Goal: Navigation & Orientation: Understand site structure

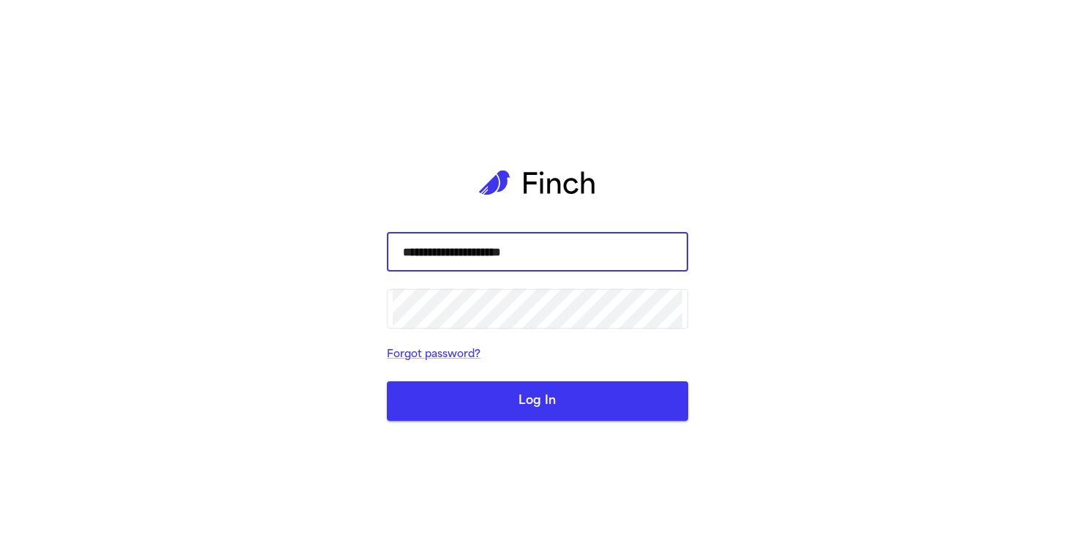
type input "**********"
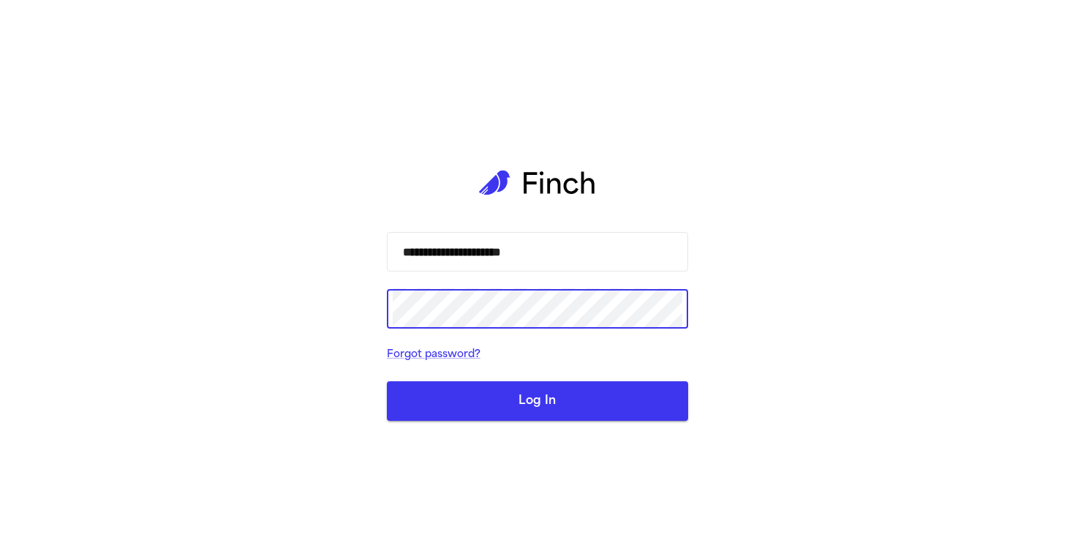
click at [549, 412] on button "Log In" at bounding box center [537, 400] width 301 height 39
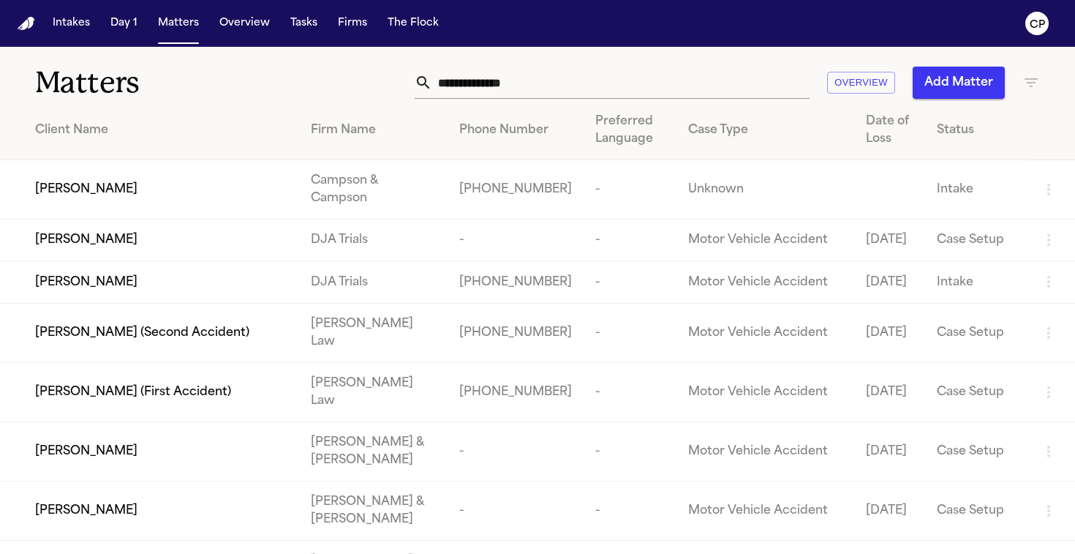
click at [357, 79] on div "Overview Add Matter" at bounding box center [677, 83] width 726 height 32
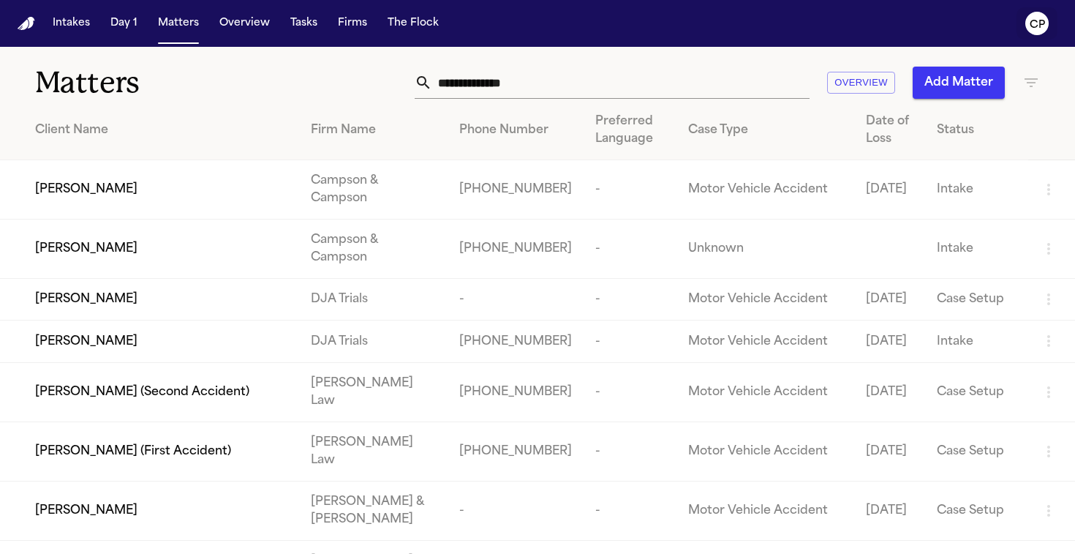
click at [1039, 24] on text "CP" at bounding box center [1037, 25] width 15 height 10
click at [1037, 31] on icon "CP" at bounding box center [1036, 23] width 23 height 23
click at [1032, 20] on text "CP" at bounding box center [1037, 25] width 15 height 10
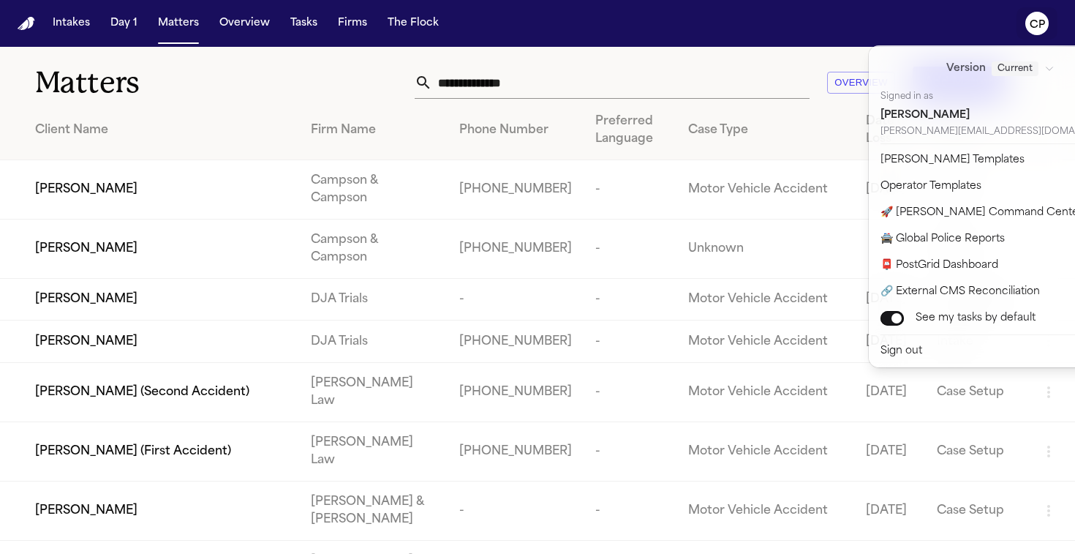
click at [22, 14] on nav "Intakes Day 1 Matters Overview Tasks Firms The Flock CP" at bounding box center [537, 23] width 1075 height 47
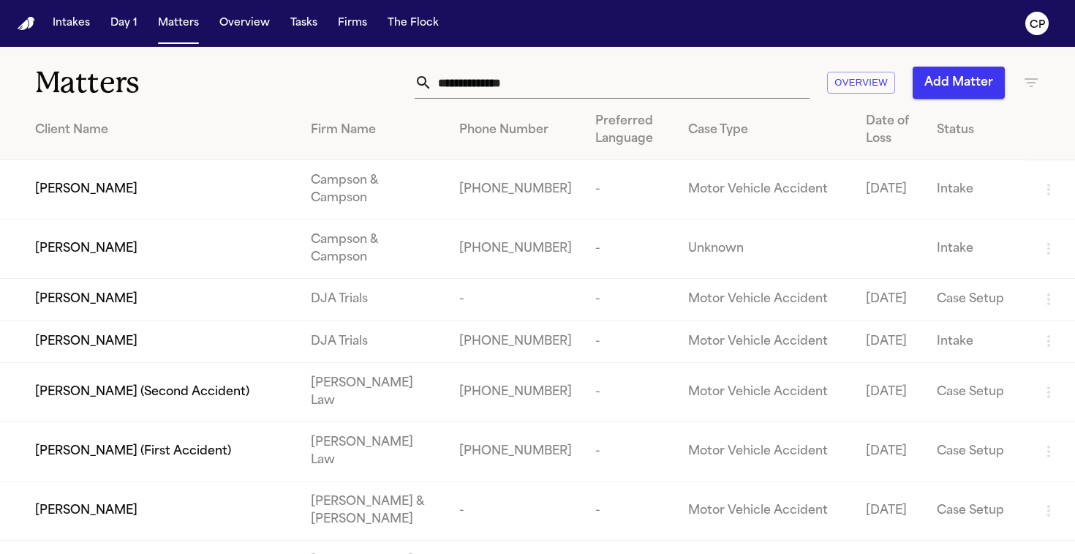
click at [25, 25] on img "Home" at bounding box center [27, 24] width 18 height 14
click at [124, 22] on button "Day 1" at bounding box center [124, 23] width 39 height 26
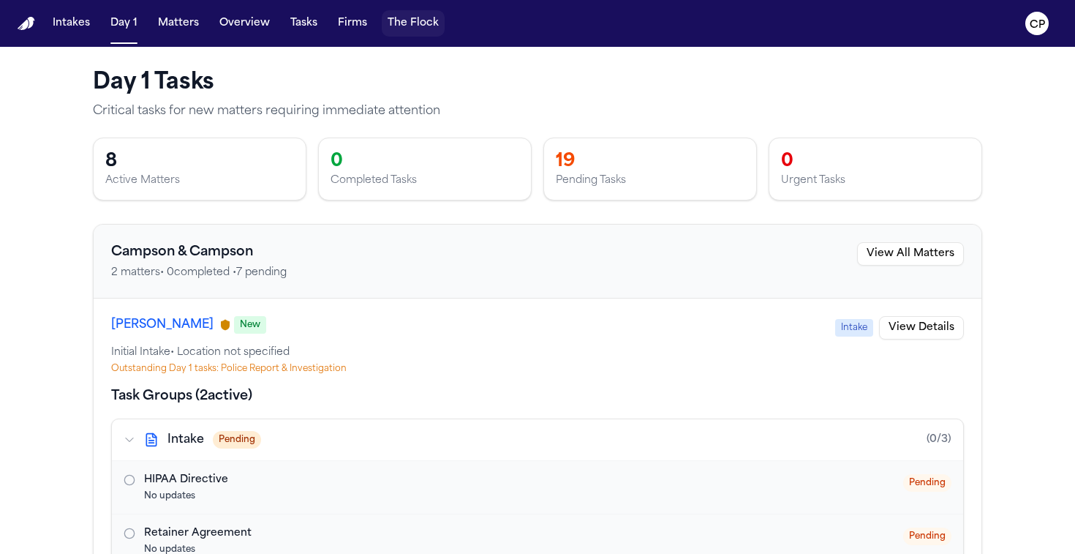
click at [410, 27] on button "The Flock" at bounding box center [413, 23] width 63 height 26
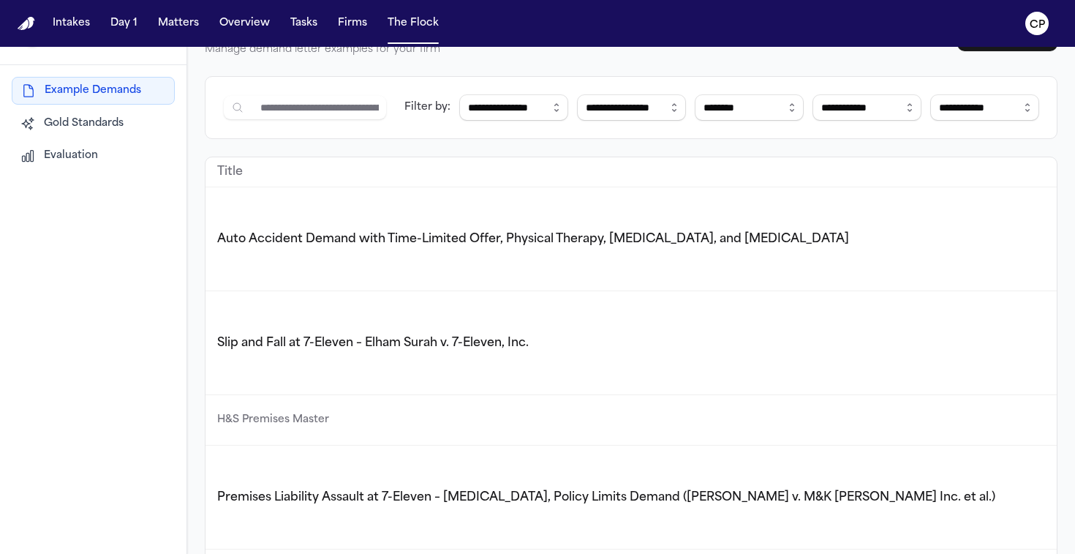
click at [1030, 26] on text "CP" at bounding box center [1037, 25] width 15 height 10
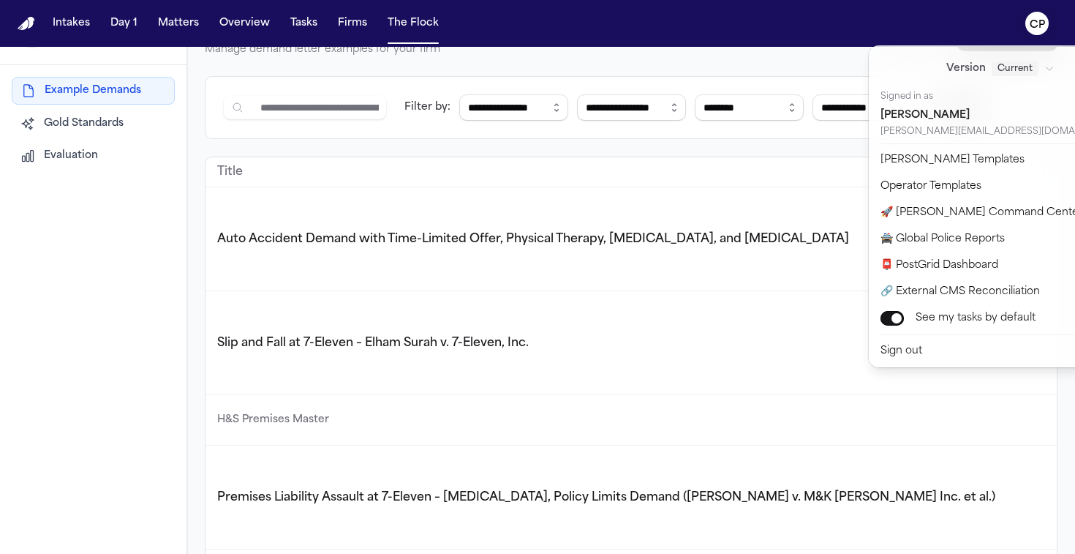
click at [805, 39] on nav "Intakes Day 1 Matters Overview Tasks Firms The Flock CP" at bounding box center [537, 23] width 1075 height 47
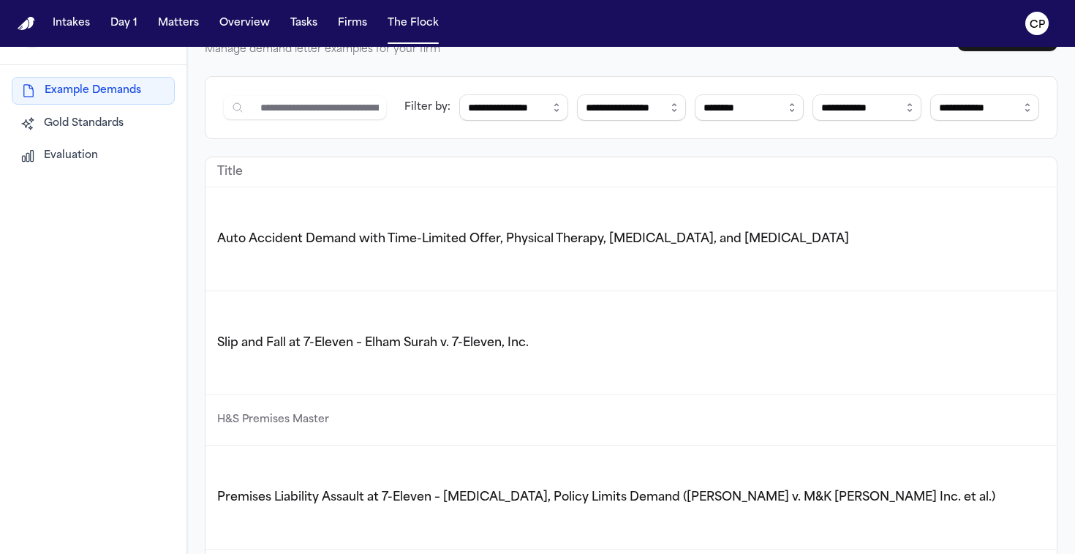
click at [29, 23] on img "Home" at bounding box center [27, 24] width 18 height 14
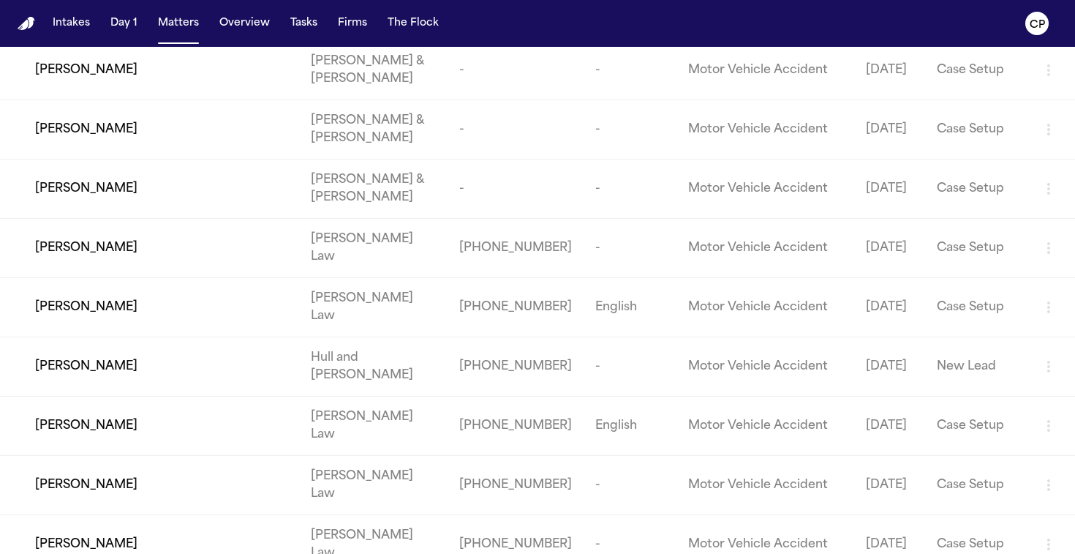
scroll to position [452, 0]
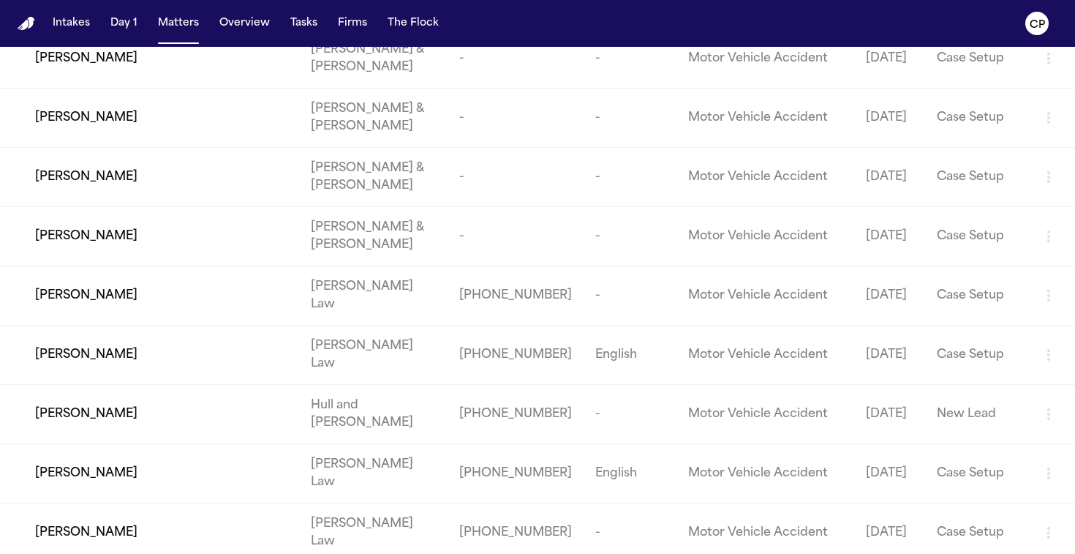
click at [18, 21] on img "Home" at bounding box center [27, 24] width 18 height 14
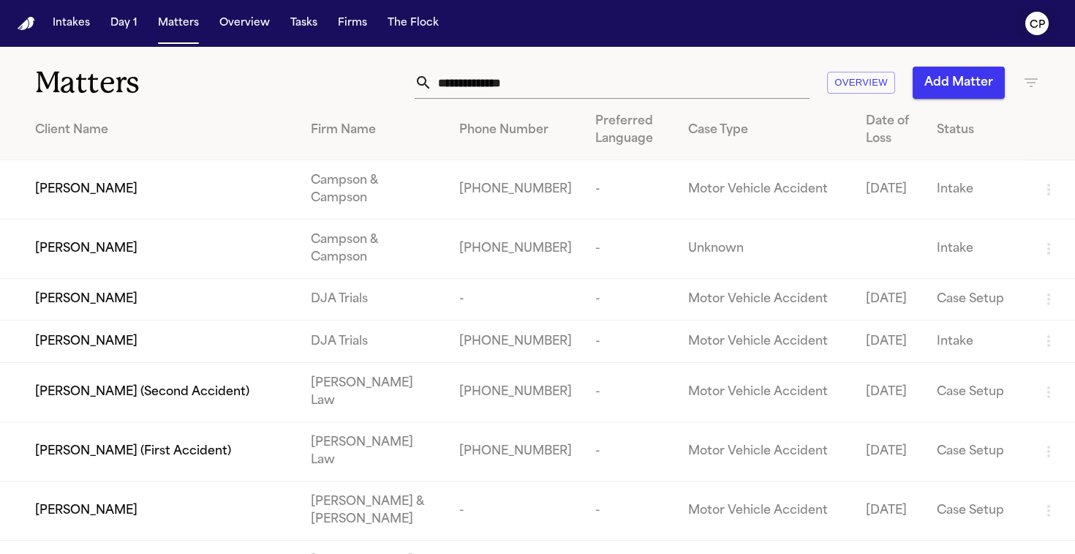
click at [1044, 20] on text "CP" at bounding box center [1037, 25] width 15 height 10
click at [1036, 35] on button "CP" at bounding box center [1037, 23] width 41 height 32
click at [1040, 29] on text "CP" at bounding box center [1037, 25] width 15 height 10
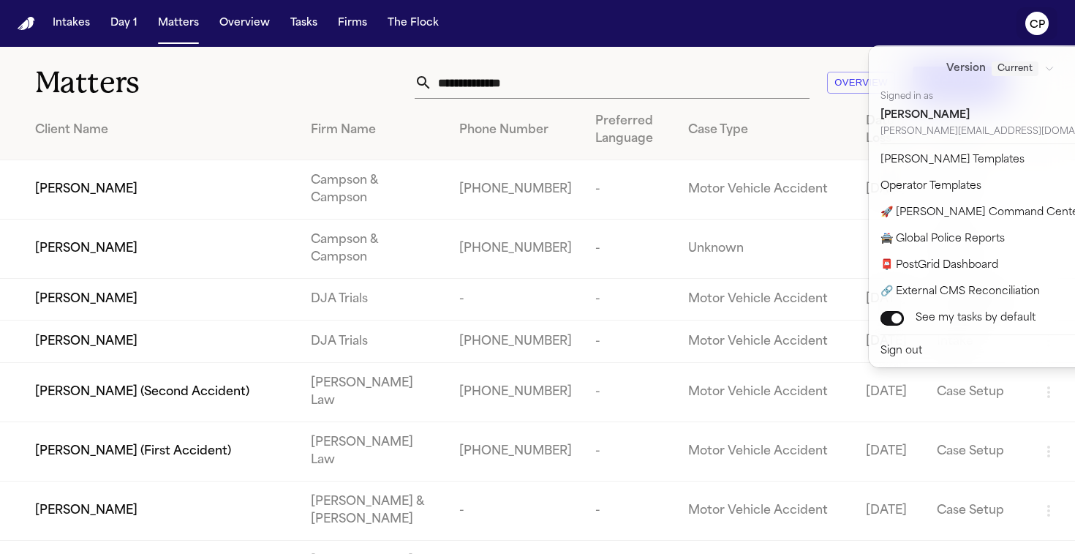
click at [732, 55] on div "Intakes Day 1 Matters Overview Tasks Firms The Flock CP Matters Overview Add Ma…" at bounding box center [537, 277] width 1075 height 554
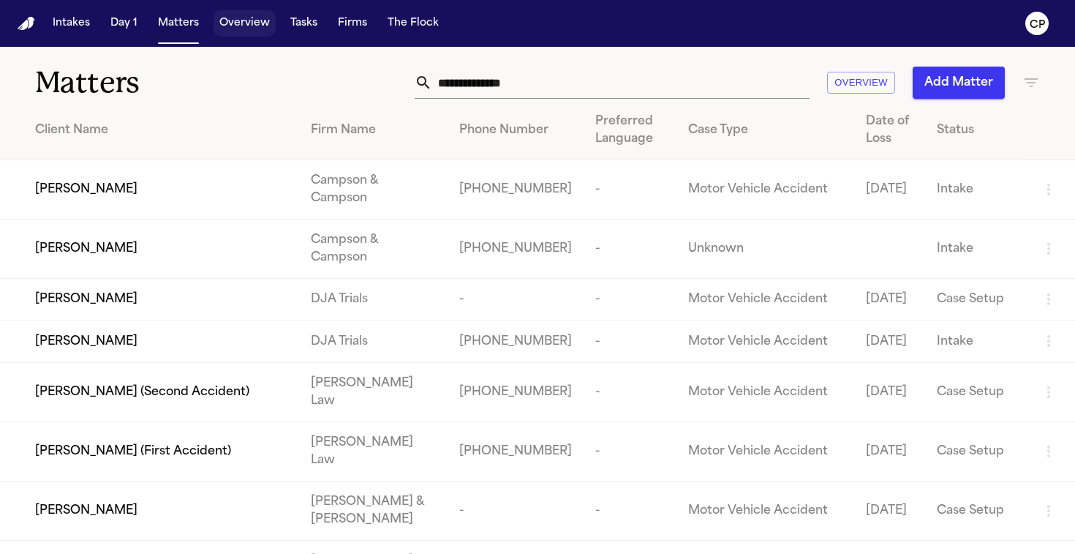
click at [227, 28] on button "Overview" at bounding box center [245, 23] width 62 height 26
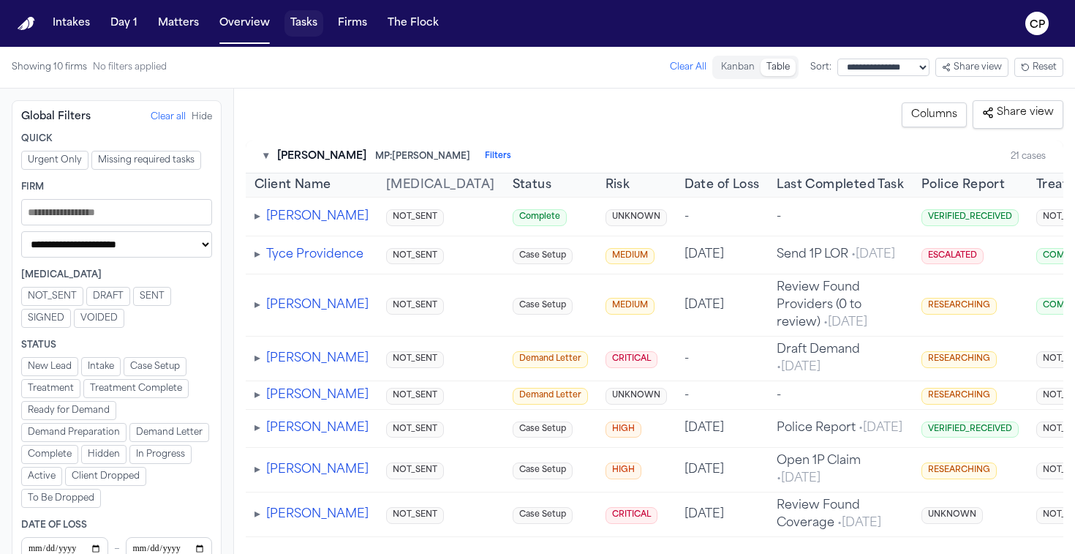
click at [301, 22] on button "Tasks" at bounding box center [303, 23] width 39 height 26
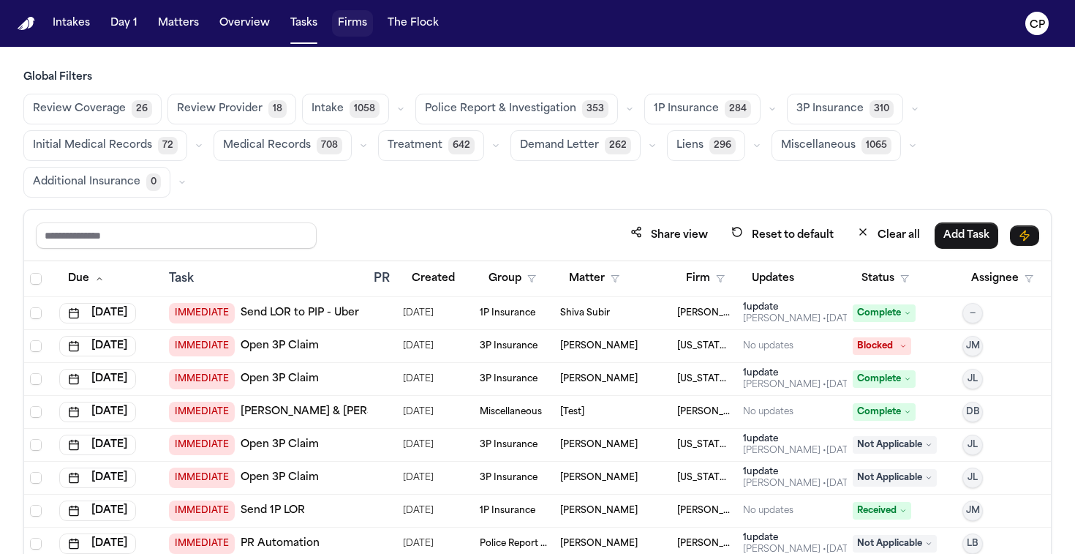
click at [341, 17] on button "Firms" at bounding box center [352, 23] width 41 height 26
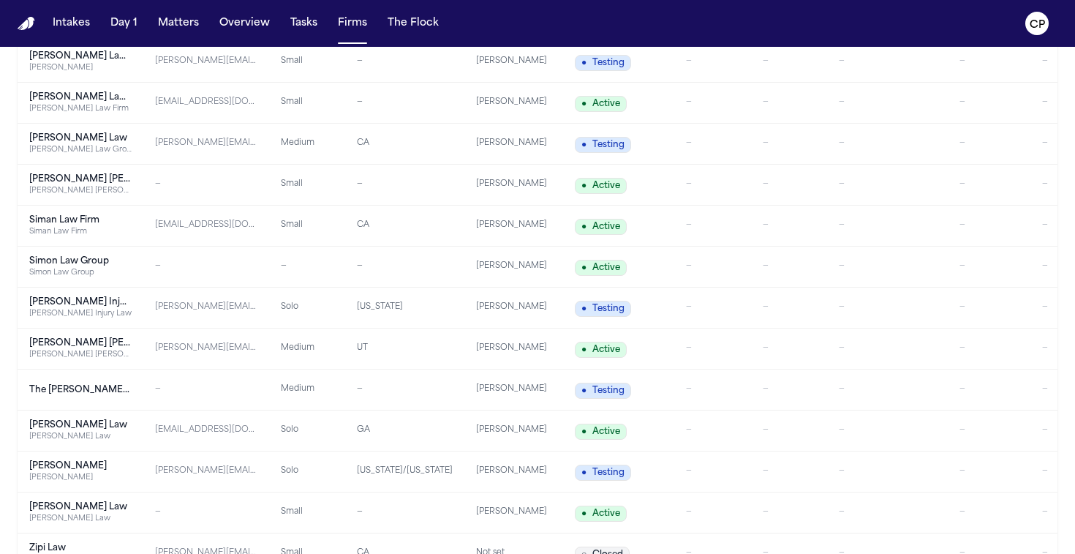
scroll to position [2803, 0]
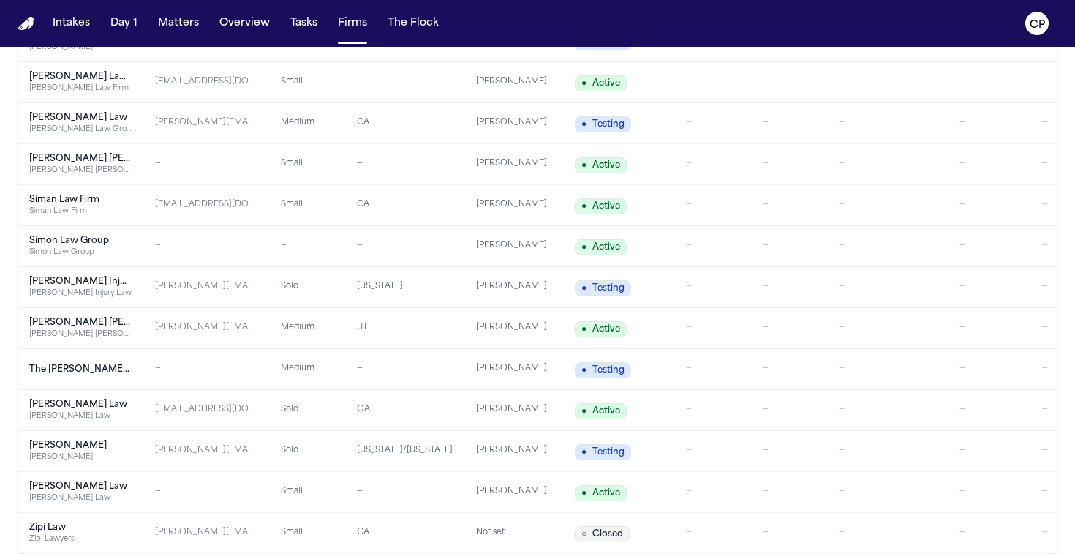
click at [1046, 26] on icon "CP" at bounding box center [1036, 23] width 23 height 23
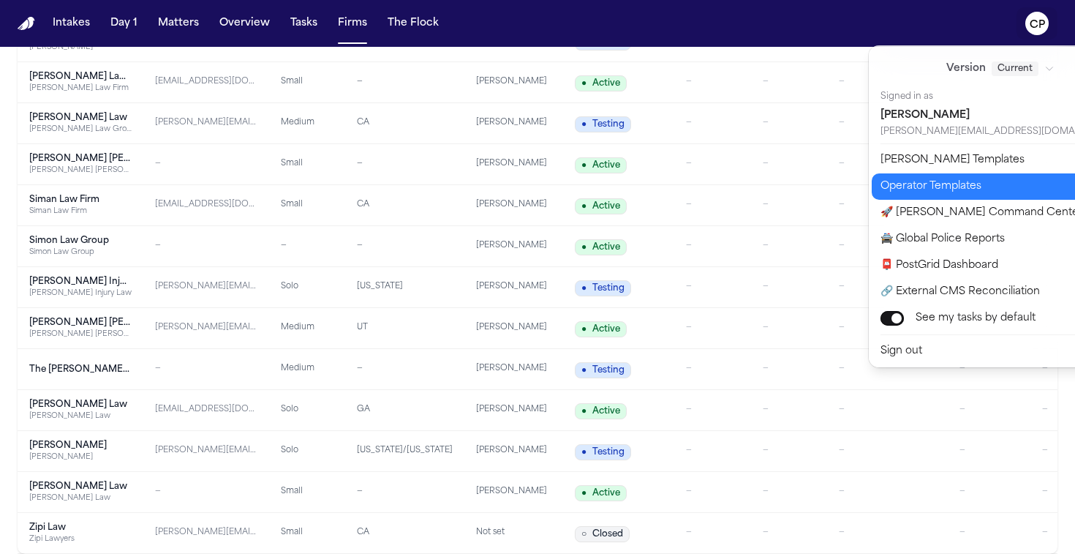
click at [976, 186] on button "Operator Templates" at bounding box center [1009, 186] width 275 height 26
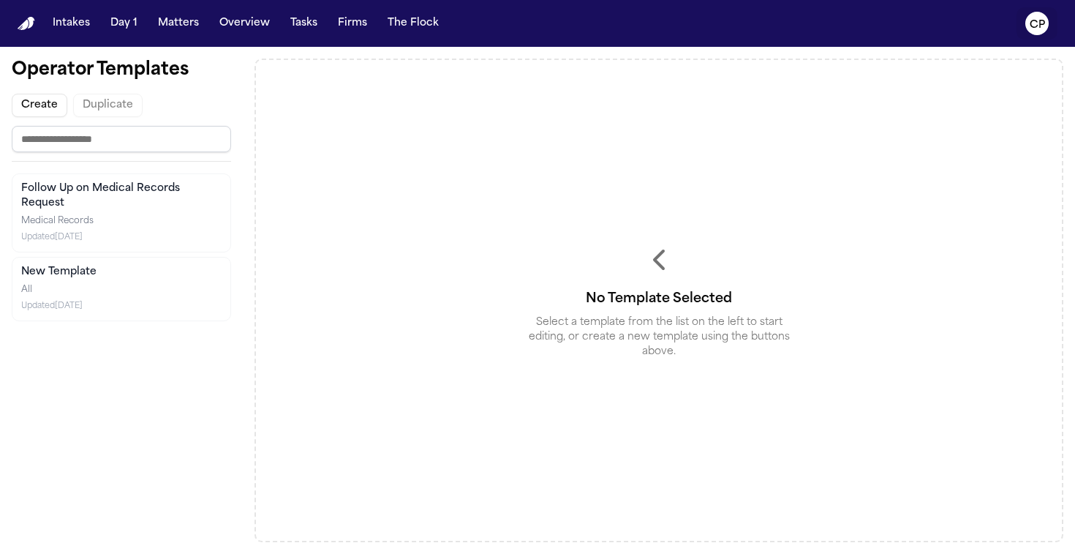
click at [1032, 32] on icon "CP" at bounding box center [1036, 23] width 23 height 23
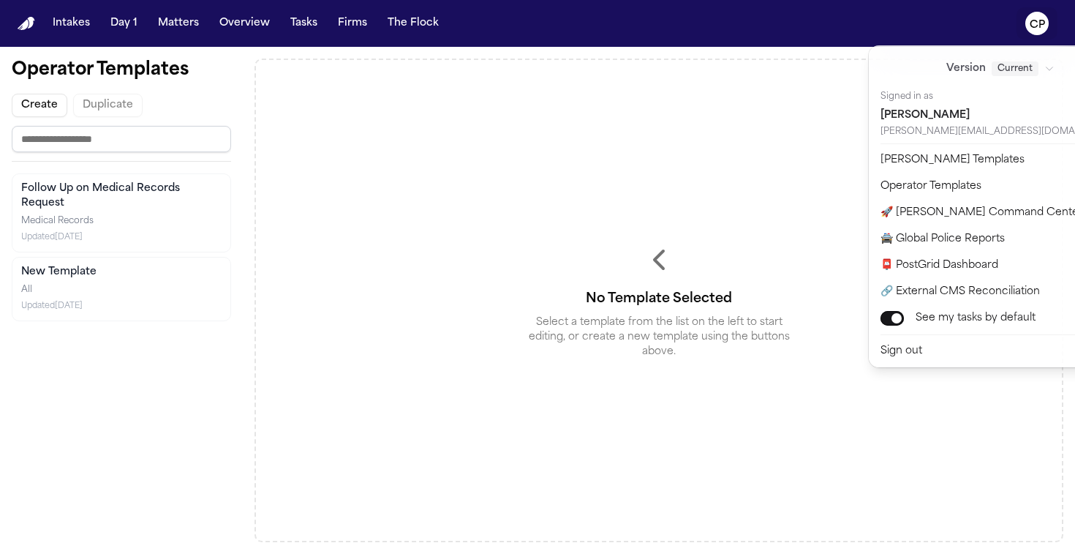
click at [937, 124] on div "[PERSON_NAME]" at bounding box center [1001, 115] width 240 height 20
click at [773, 189] on div "Intakes Day 1 Matters Overview Tasks Firms The Flock CP Operator Templates Crea…" at bounding box center [537, 277] width 1075 height 554
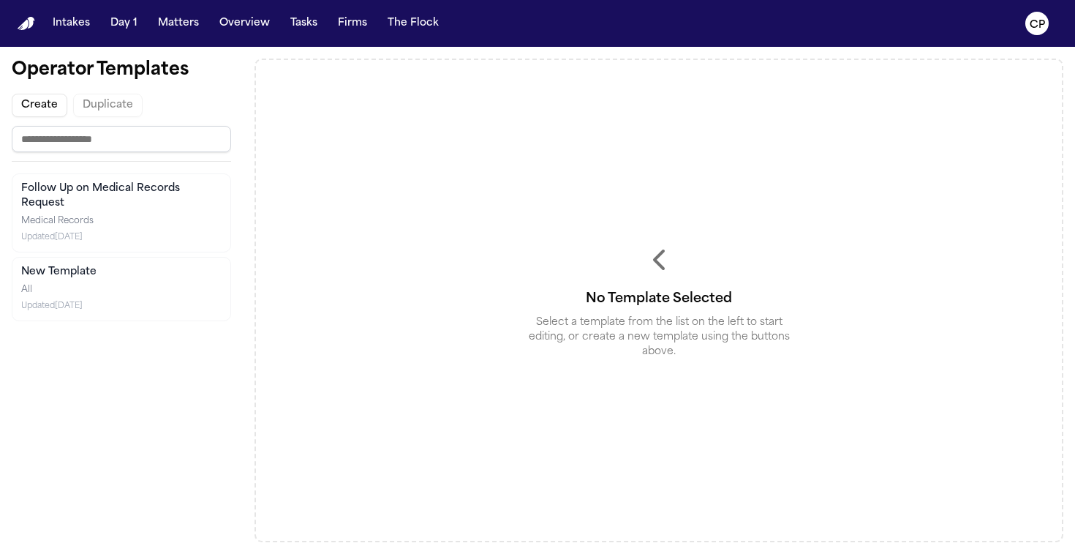
click at [412, 37] on nav "Intakes Day 1 Matters Overview Tasks Firms The Flock CP" at bounding box center [537, 23] width 1075 height 47
click at [407, 15] on button "The Flock" at bounding box center [413, 23] width 63 height 26
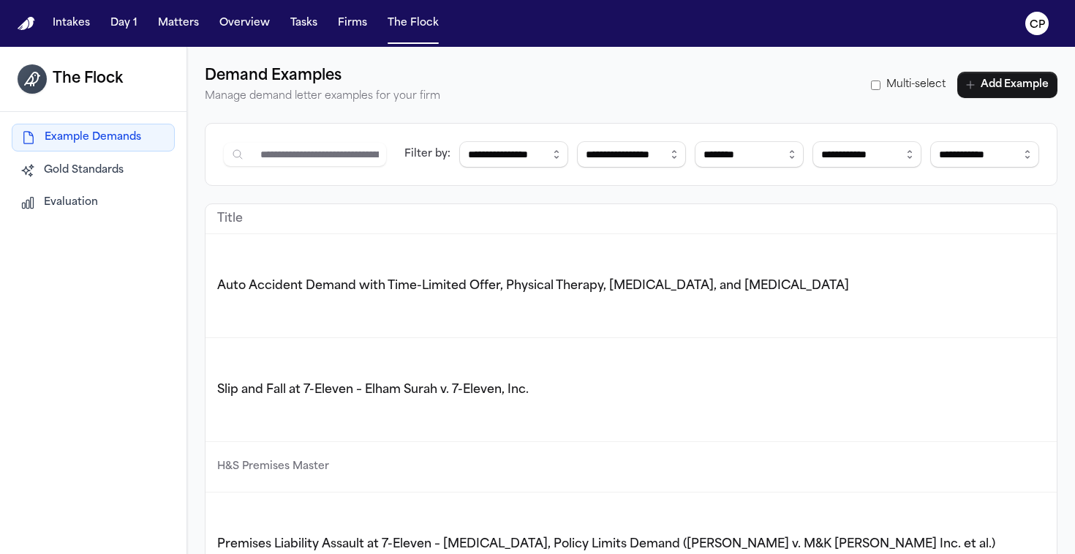
click at [66, 176] on span "Gold Standards" at bounding box center [84, 170] width 80 height 15
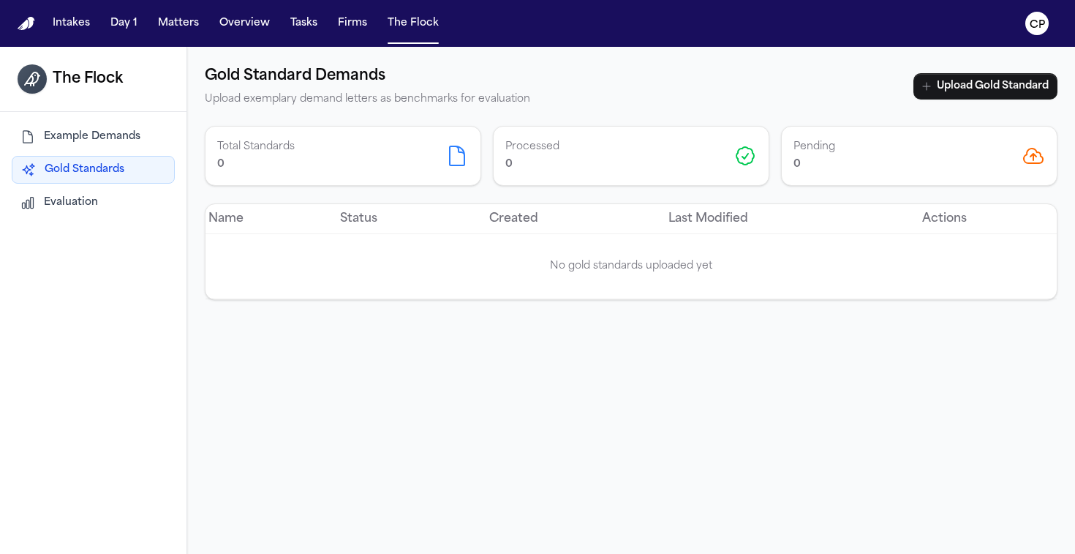
click at [71, 187] on div "Example Demands Gold Standards Evaluation" at bounding box center [93, 170] width 163 height 92
click at [75, 197] on span "Evaluation" at bounding box center [71, 202] width 54 height 15
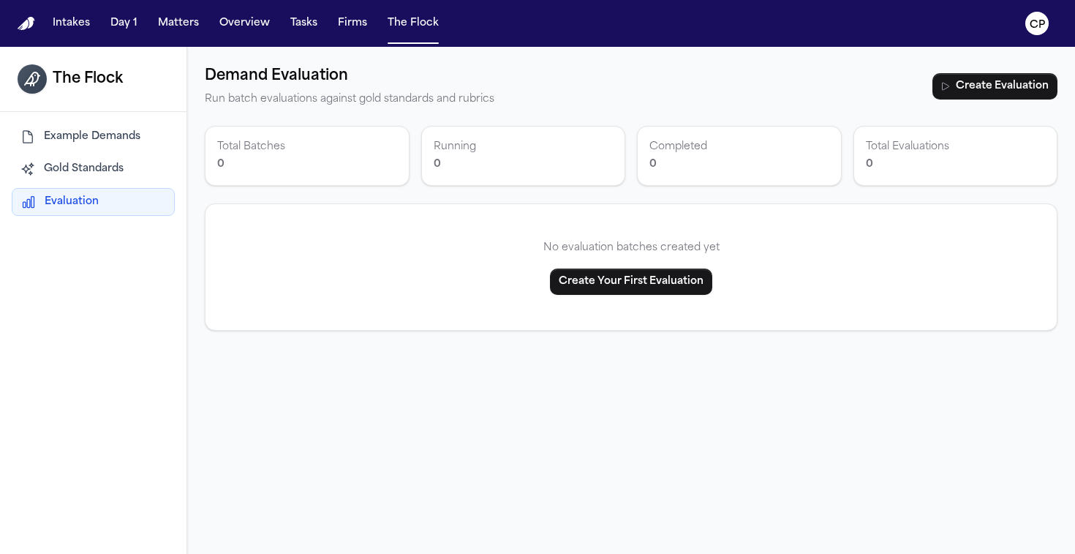
click at [344, 39] on nav "Intakes Day 1 Matters Overview Tasks Firms The Flock CP" at bounding box center [537, 23] width 1075 height 47
click at [337, 31] on button "Firms" at bounding box center [352, 23] width 41 height 26
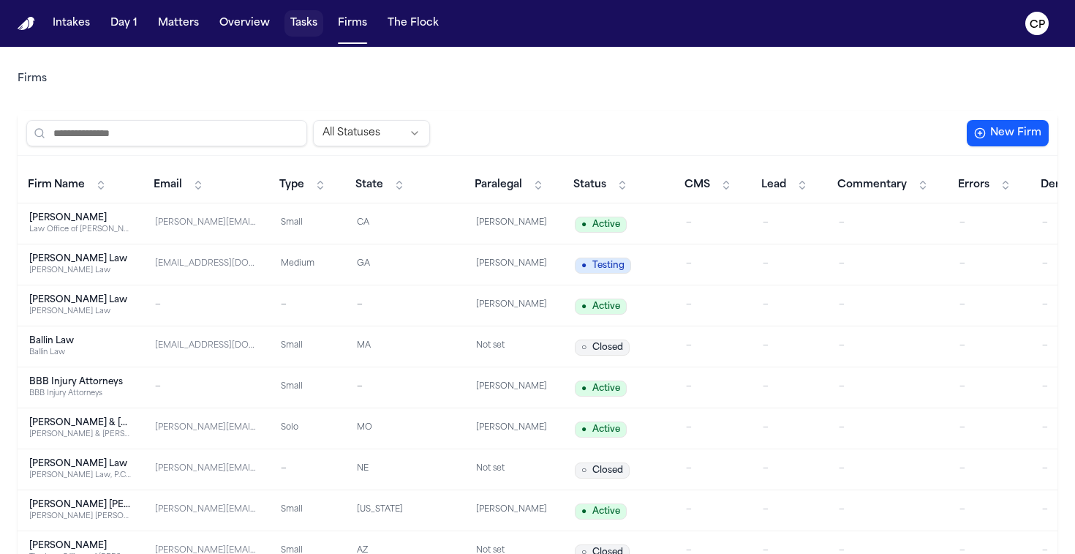
click at [296, 31] on button "Tasks" at bounding box center [303, 23] width 39 height 26
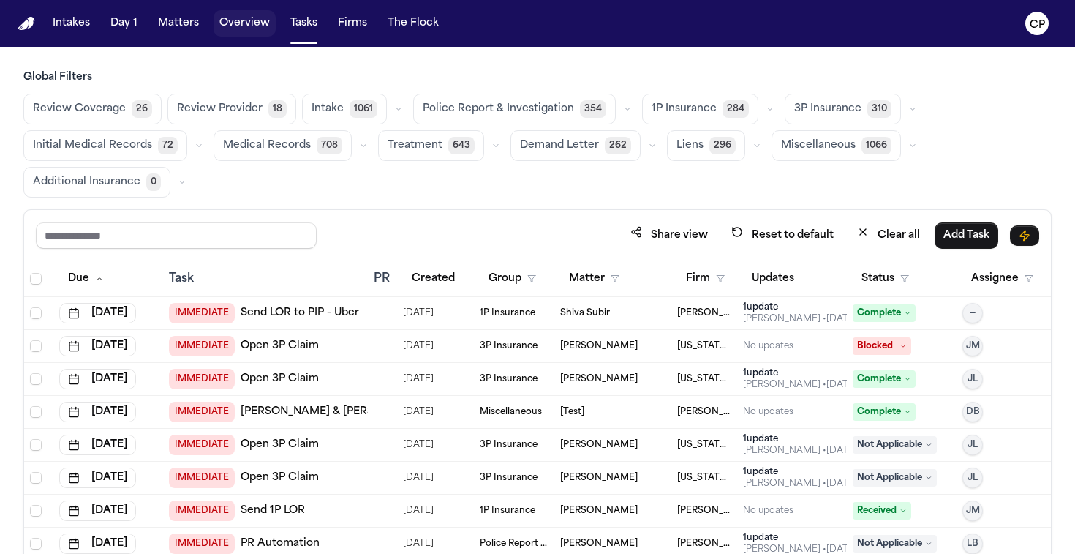
click at [242, 29] on button "Overview" at bounding box center [245, 23] width 62 height 26
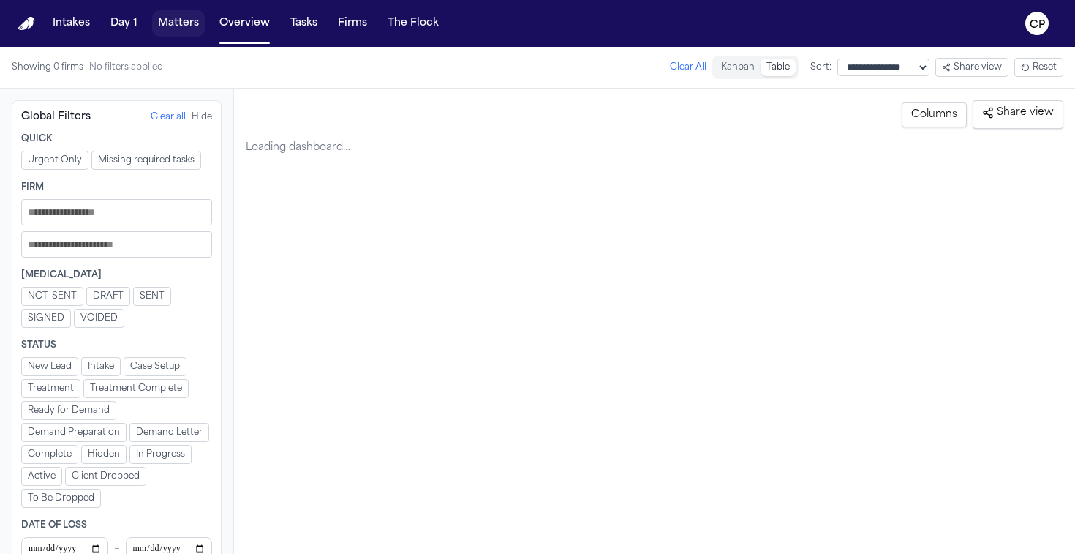
click at [178, 20] on button "Matters" at bounding box center [178, 23] width 53 height 26
click at [120, 23] on button "Day 1" at bounding box center [124, 23] width 39 height 26
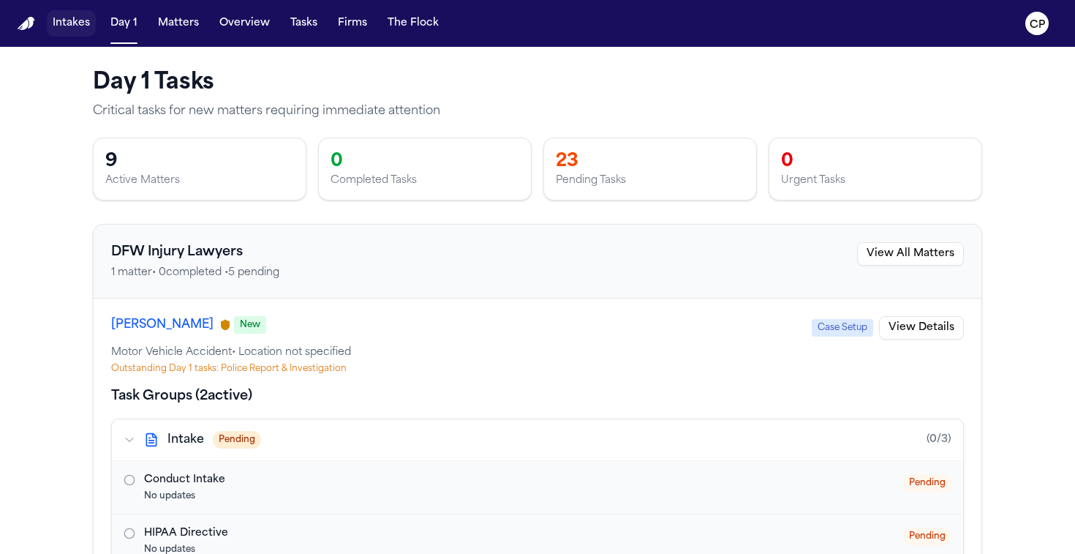
click at [76, 17] on button "Intakes" at bounding box center [71, 23] width 49 height 26
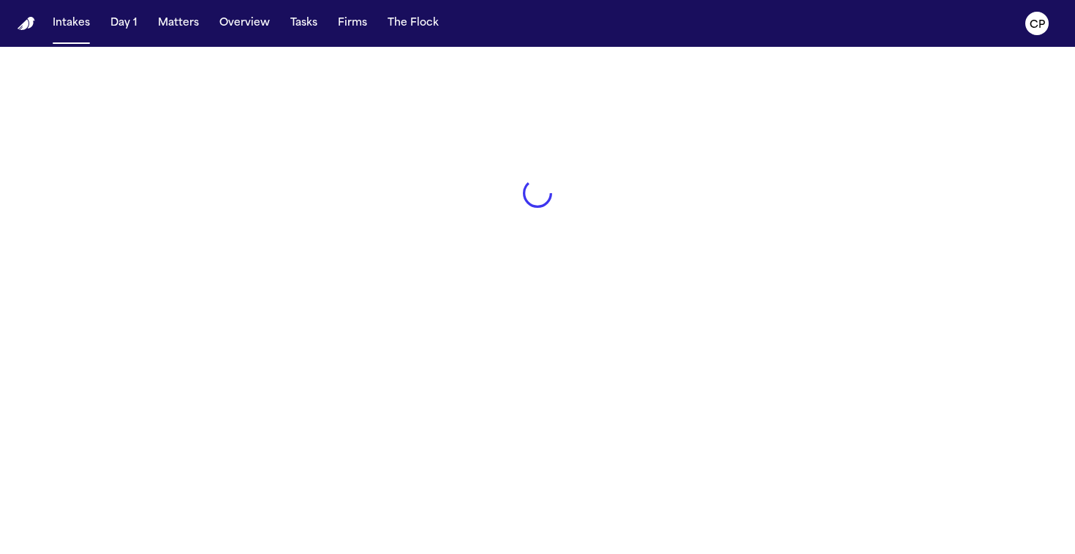
click at [36, 16] on nav "Intakes Day 1 Matters Overview Tasks Firms The Flock CP" at bounding box center [537, 23] width 1075 height 47
click at [31, 17] on img "Home" at bounding box center [27, 24] width 18 height 14
click at [16, 16] on nav "Intakes Day 1 Matters Overview Tasks Firms The Flock CP" at bounding box center [537, 23] width 1075 height 47
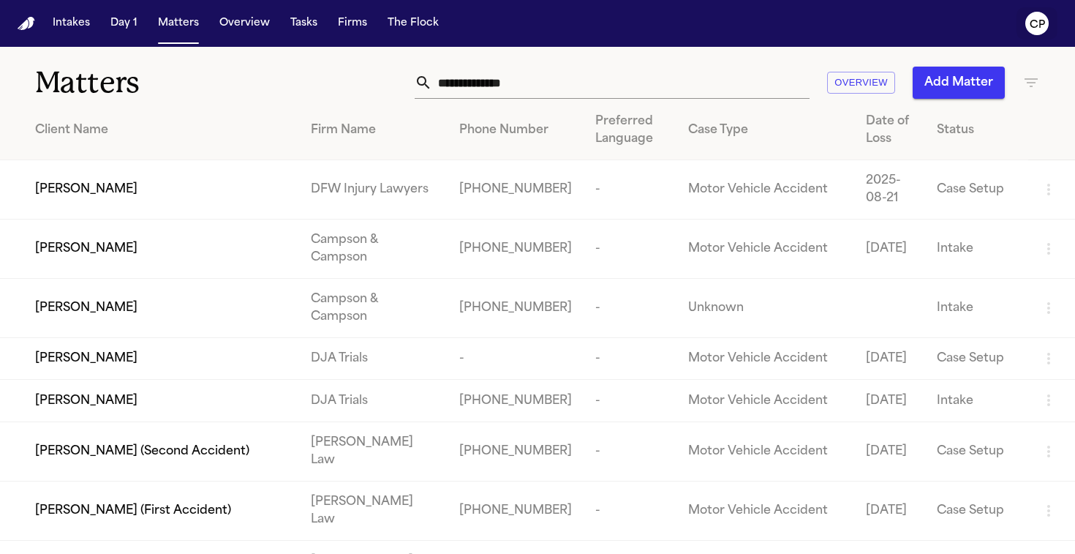
click at [1037, 25] on text "CP" at bounding box center [1037, 25] width 15 height 10
click at [1039, 23] on text "CP" at bounding box center [1037, 25] width 15 height 10
click at [1037, 23] on text "CP" at bounding box center [1037, 25] width 15 height 10
click at [1039, 26] on text "CP" at bounding box center [1037, 25] width 15 height 10
click at [1036, 20] on text "CP" at bounding box center [1037, 25] width 15 height 10
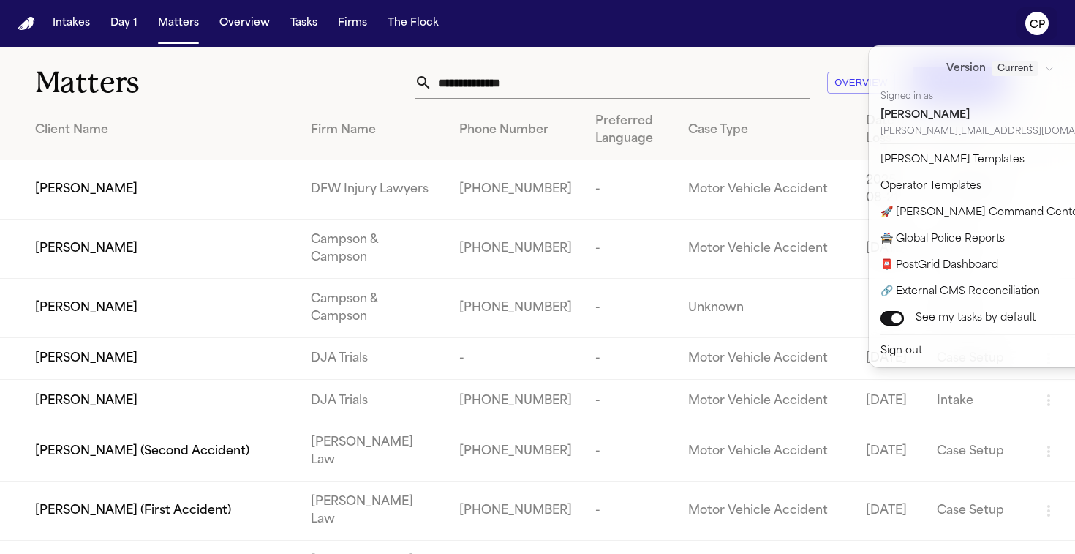
click at [777, 72] on div "Intakes Day 1 Matters Overview Tasks Firms The Flock CP Matters Overview Add Ma…" at bounding box center [537, 277] width 1075 height 554
